Goal: Task Accomplishment & Management: Manage account settings

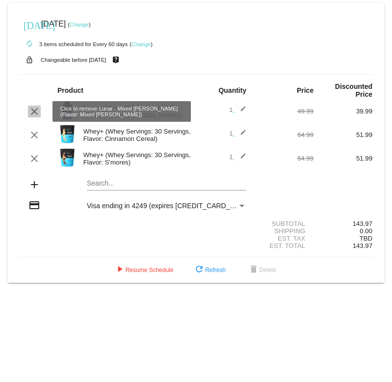
click at [37, 106] on mat-icon "clear" at bounding box center [34, 112] width 12 height 12
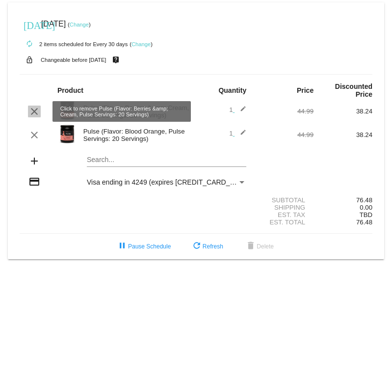
click at [33, 113] on mat-icon "clear" at bounding box center [34, 112] width 12 height 12
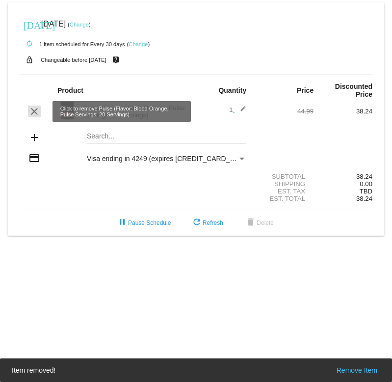
click at [33, 113] on mat-icon "clear" at bounding box center [34, 112] width 12 height 12
